Goal: Transaction & Acquisition: Purchase product/service

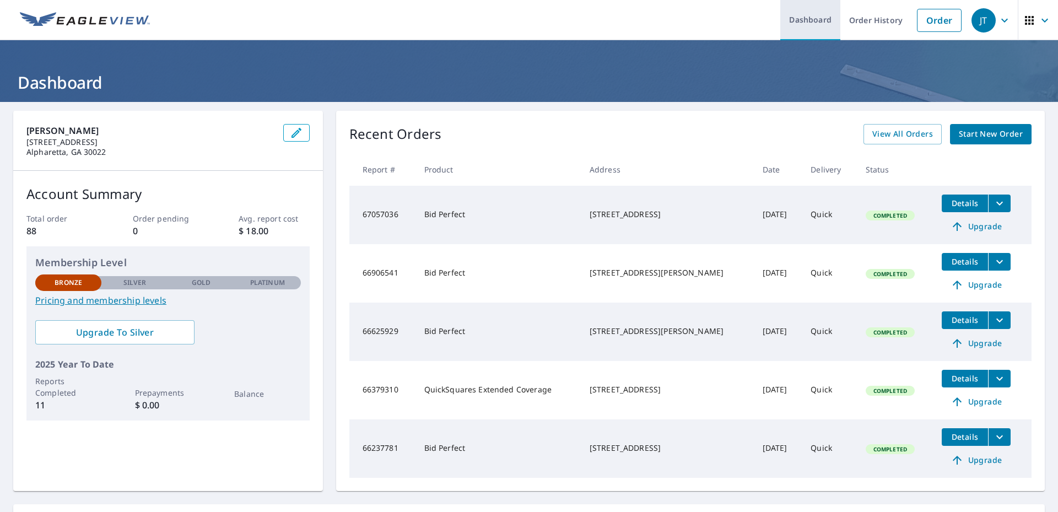
click at [812, 16] on link "Dashboard" at bounding box center [811, 20] width 60 height 40
click at [1039, 20] on icon "button" at bounding box center [1045, 20] width 13 height 13
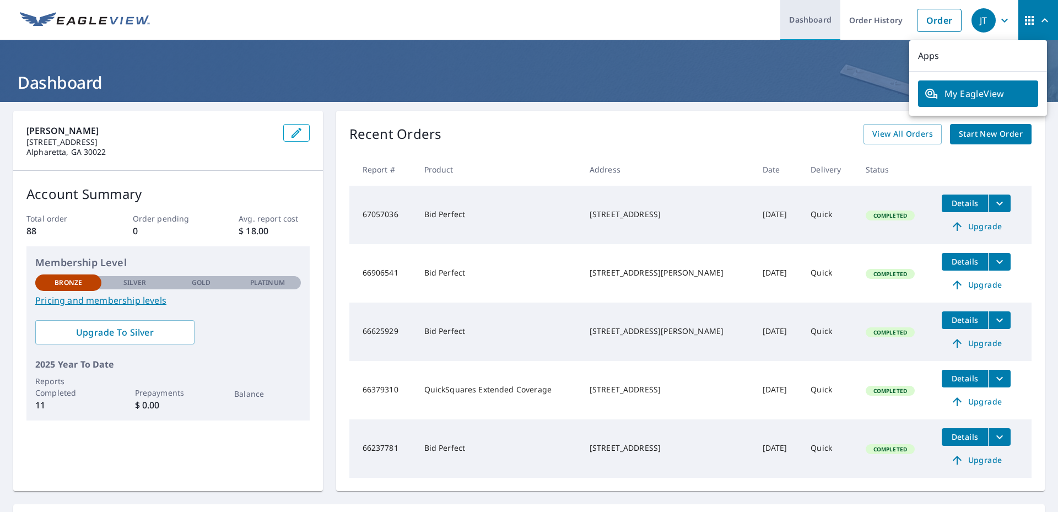
click at [798, 21] on link "Dashboard" at bounding box center [811, 20] width 60 height 40
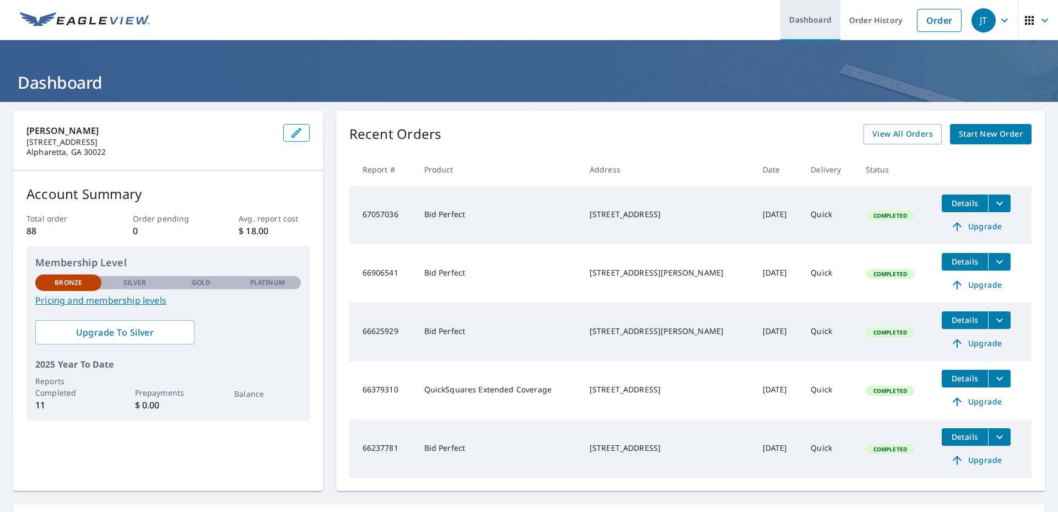
click at [798, 21] on link "Dashboard" at bounding box center [811, 20] width 60 height 40
click at [1039, 19] on icon "button" at bounding box center [1045, 20] width 13 height 13
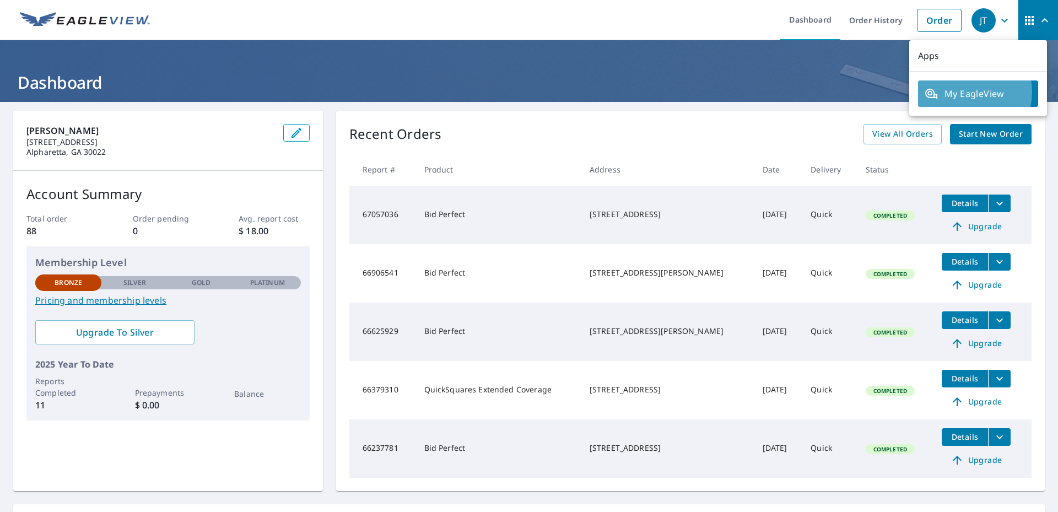
click at [965, 92] on span "My EagleView" at bounding box center [978, 93] width 107 height 13
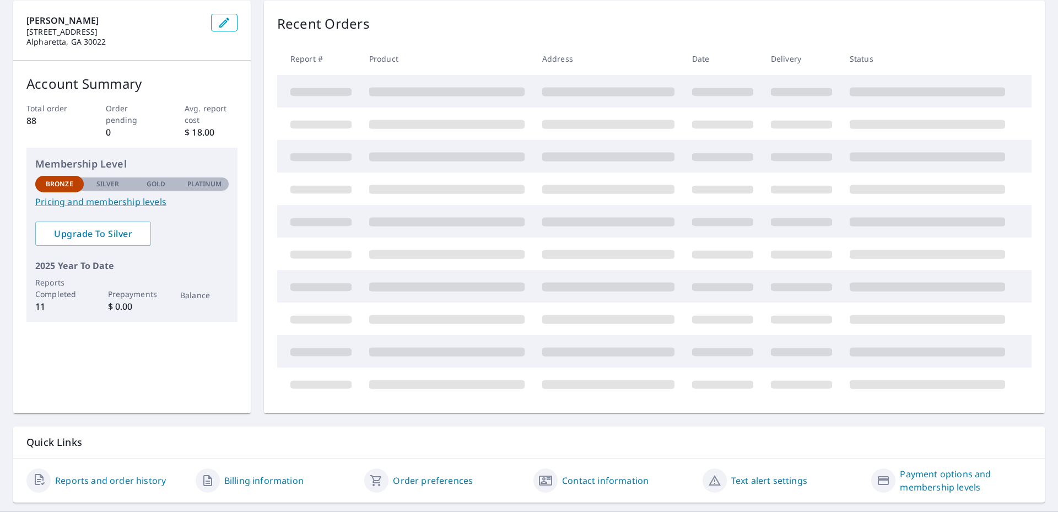
scroll to position [138, 0]
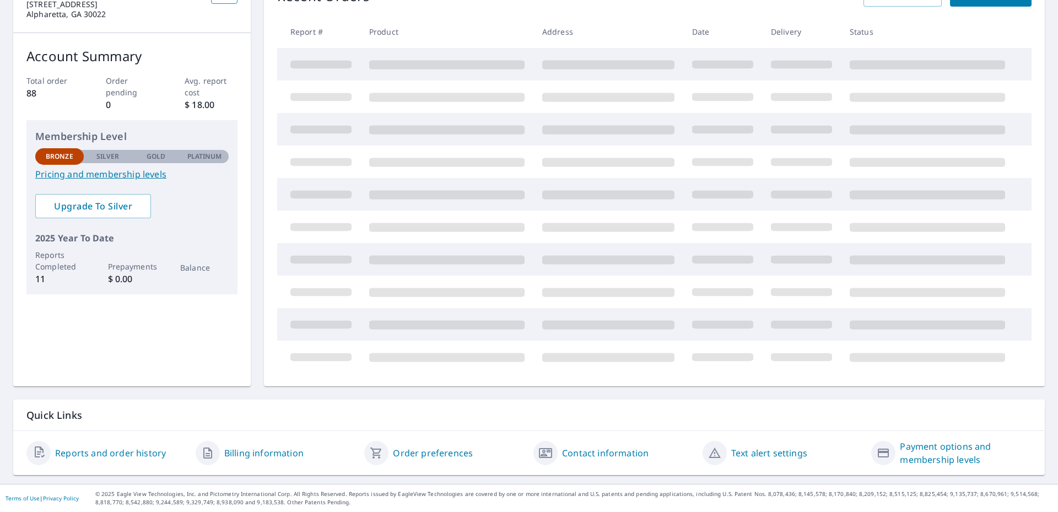
click at [266, 450] on link "Billing information" at bounding box center [263, 453] width 79 height 13
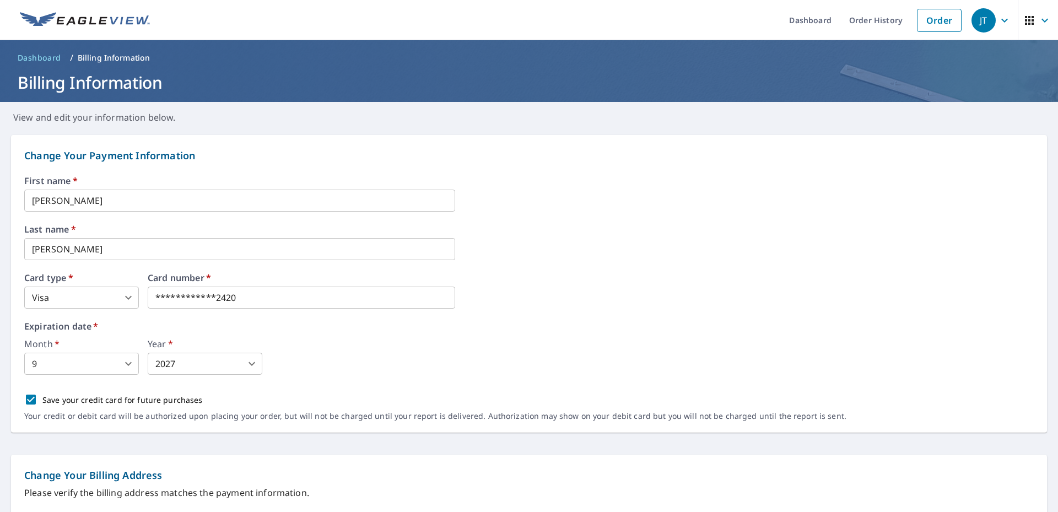
click at [131, 295] on body "**********" at bounding box center [529, 256] width 1058 height 512
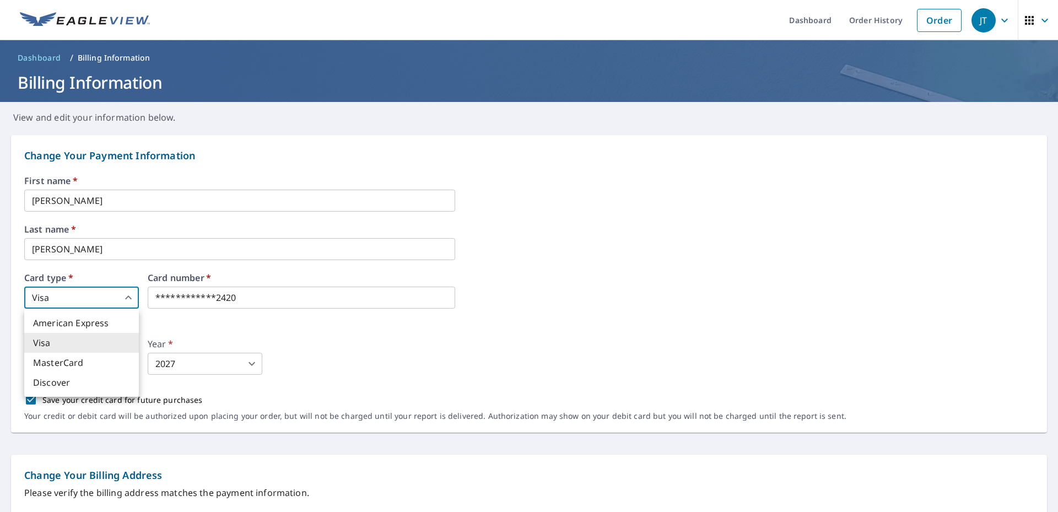
click at [80, 365] on li "MasterCard" at bounding box center [81, 363] width 115 height 20
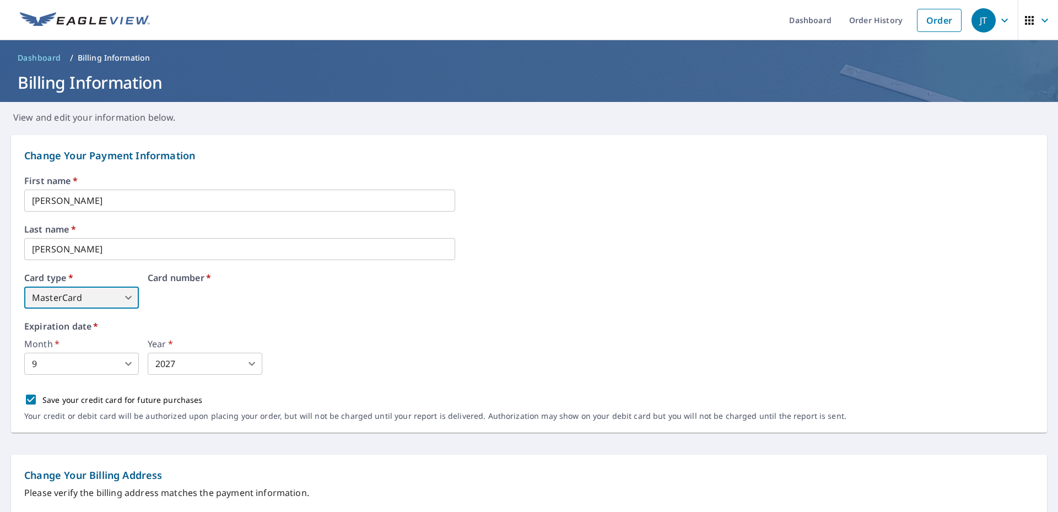
type input "3"
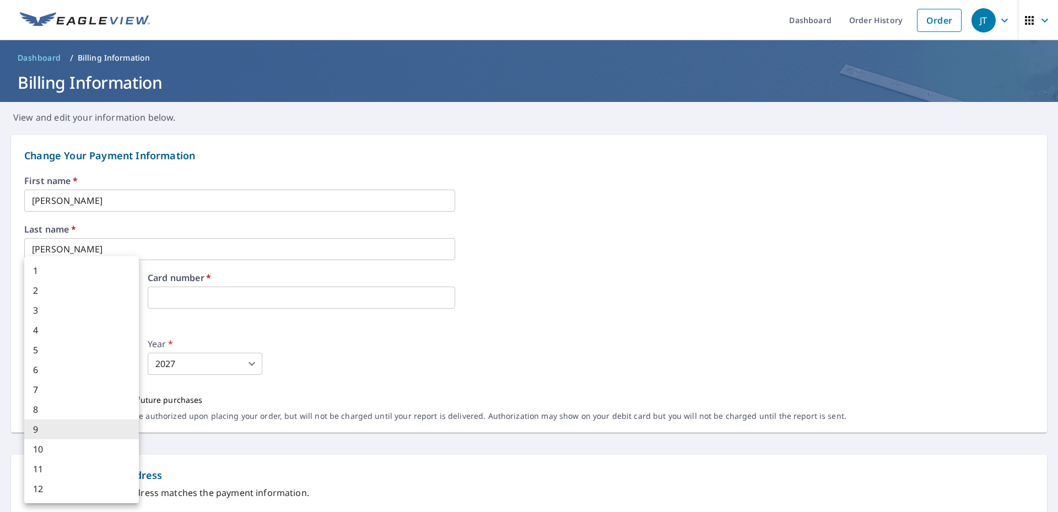
click at [132, 366] on body "JT JT Dashboard Order History Order JT Dashboard / Billing Information Billing …" at bounding box center [529, 256] width 1058 height 512
click at [74, 262] on li "1" at bounding box center [81, 271] width 115 height 20
type input "1"
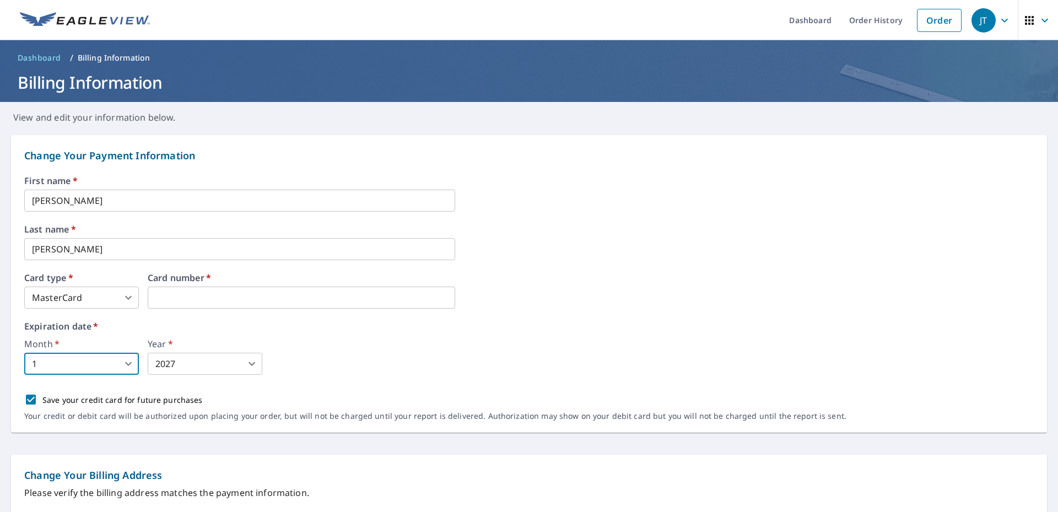
click at [254, 361] on body "JT JT Dashboard Order History Order JT Dashboard / Billing Information Billing …" at bounding box center [529, 256] width 1058 height 512
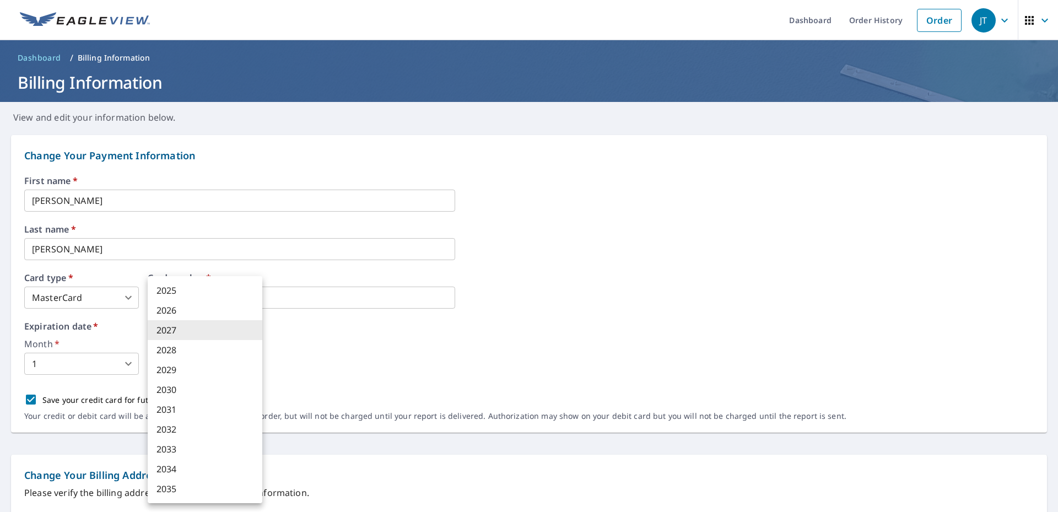
click at [186, 367] on li "2029" at bounding box center [205, 370] width 115 height 20
type input "2029"
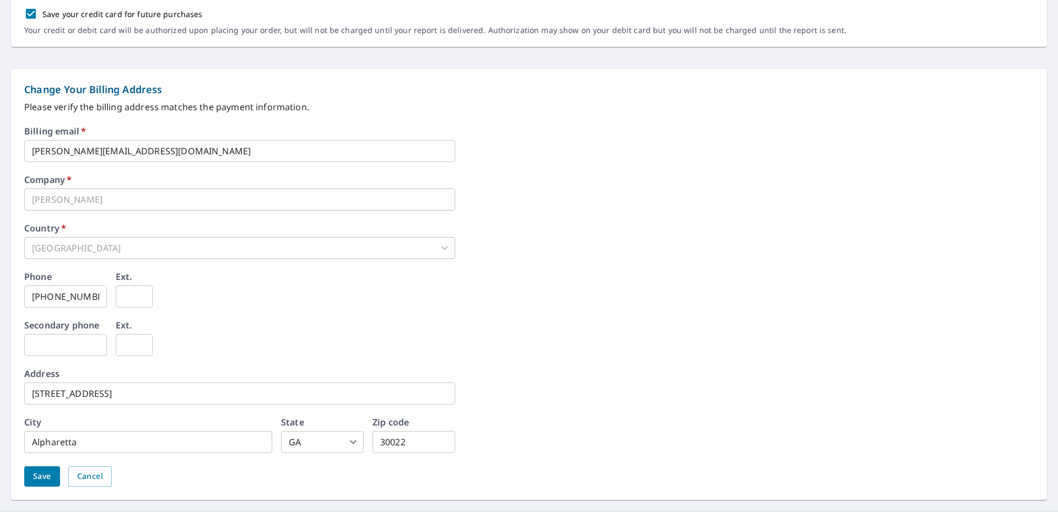
scroll to position [413, 0]
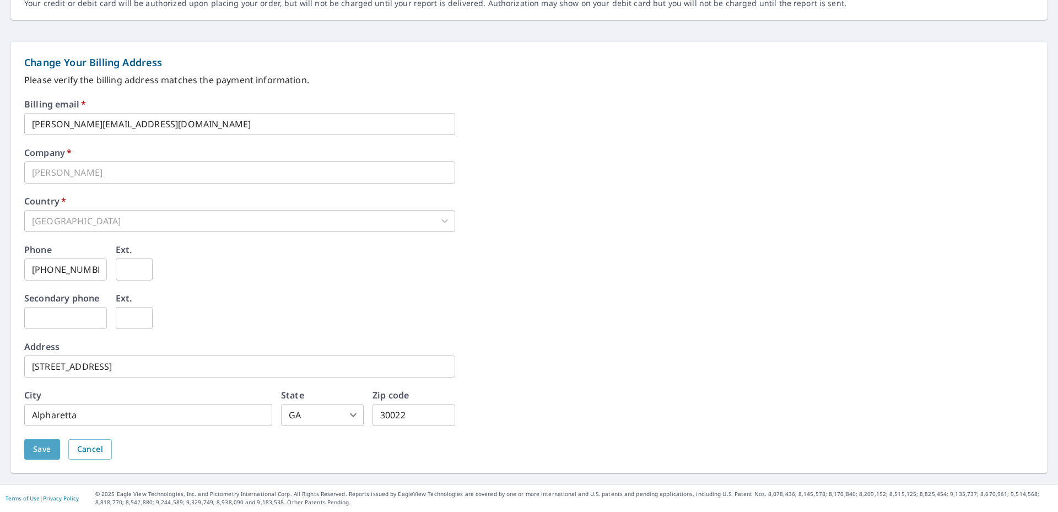
click at [47, 445] on span "Save" at bounding box center [42, 450] width 18 height 14
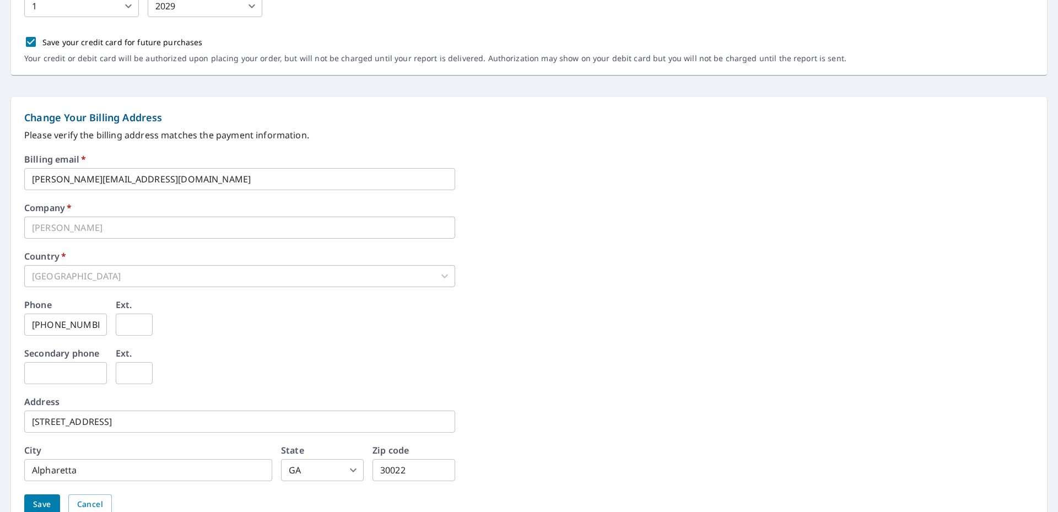
scroll to position [441, 0]
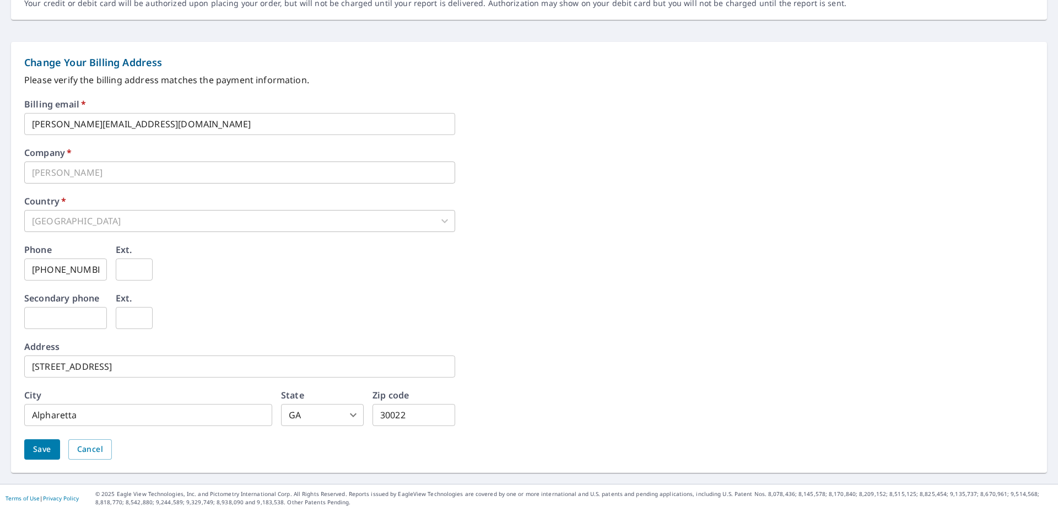
click at [43, 442] on button "Save" at bounding box center [42, 449] width 36 height 20
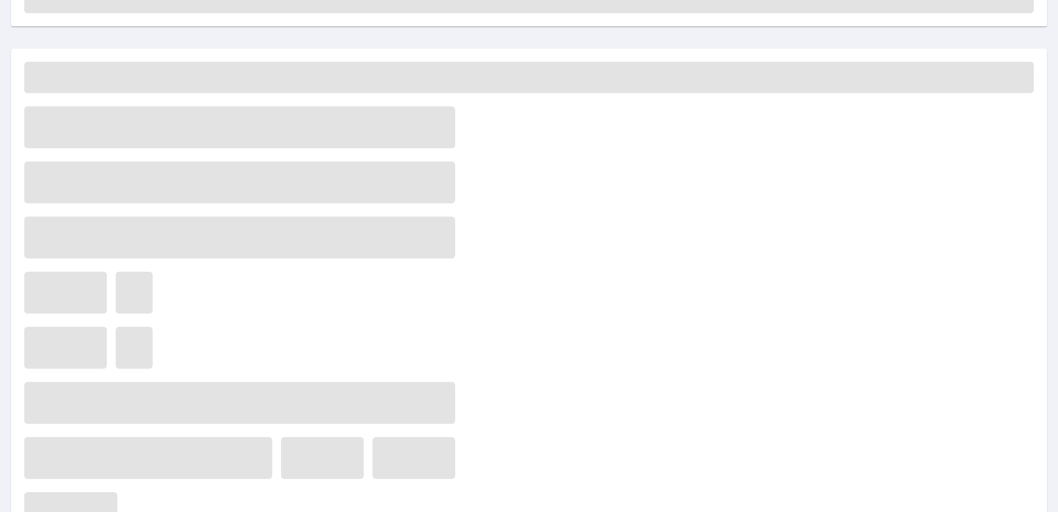
scroll to position [0, 0]
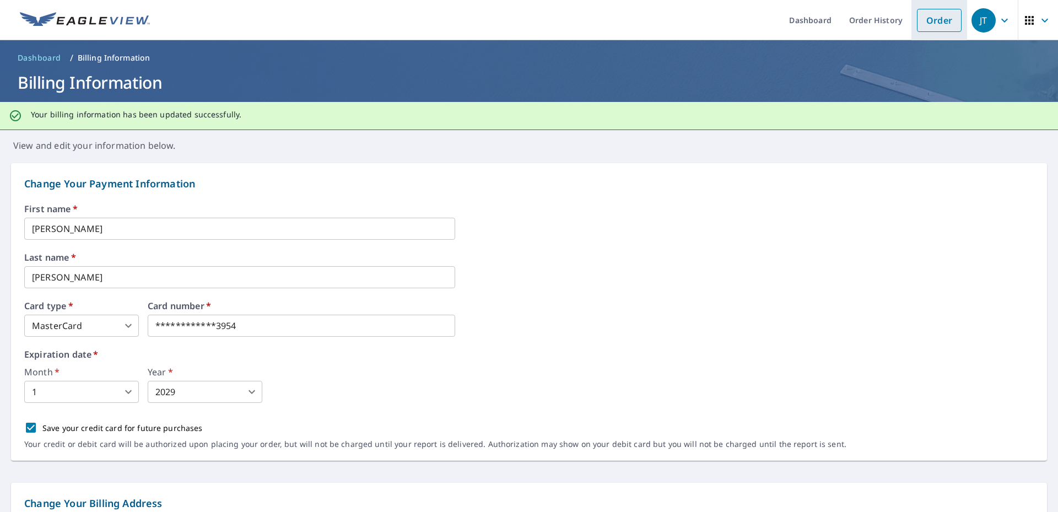
click at [932, 17] on link "Order" at bounding box center [939, 20] width 45 height 23
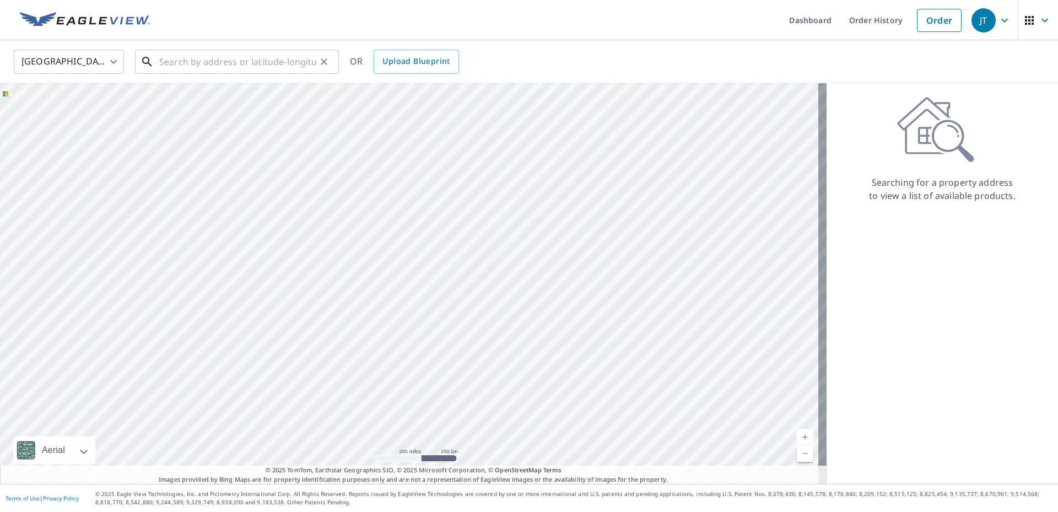
click at [239, 62] on input "text" at bounding box center [237, 61] width 157 height 31
type input "3"
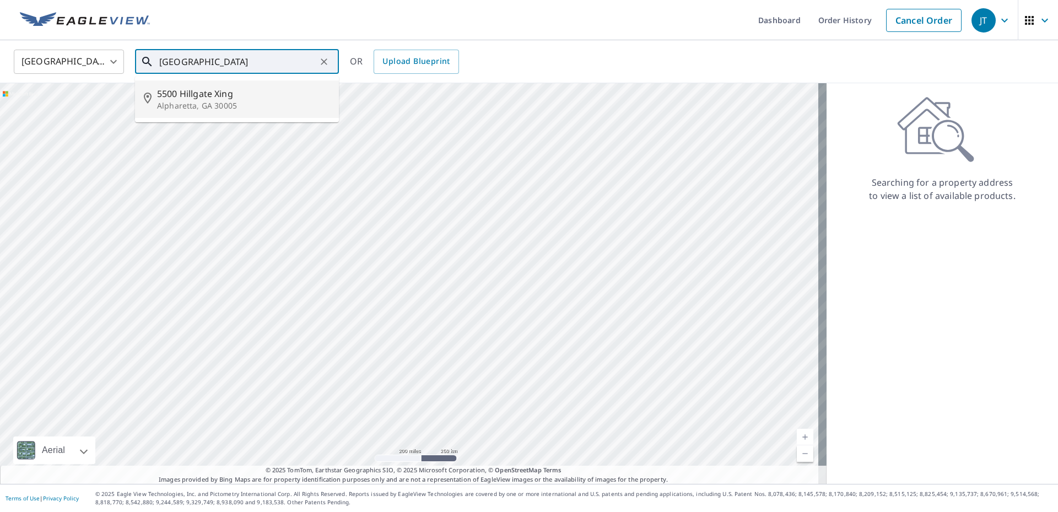
click at [192, 95] on span "5500 Hillgate Xing" at bounding box center [243, 93] width 173 height 13
type input "5500 Hillgate Xing Alpharetta, GA 30005"
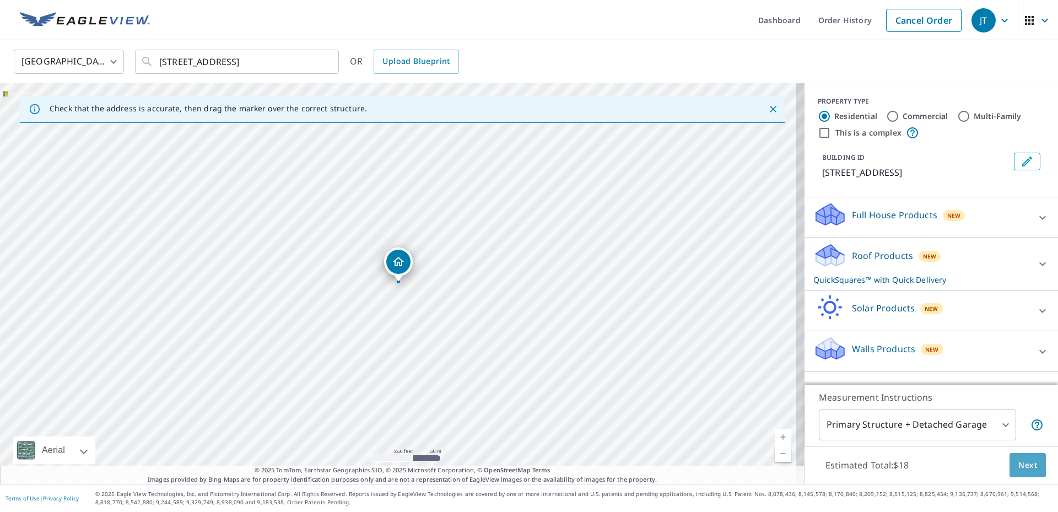
click at [1028, 464] on span "Next" at bounding box center [1028, 466] width 19 height 14
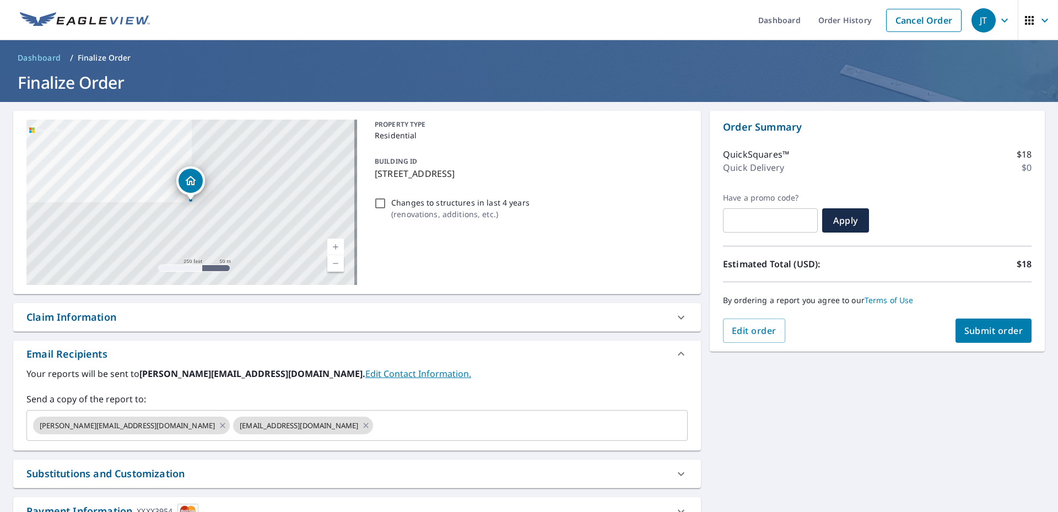
click at [995, 333] on span "Submit order" at bounding box center [994, 331] width 59 height 12
checkbox input "true"
